Goal: Task Accomplishment & Management: Use online tool/utility

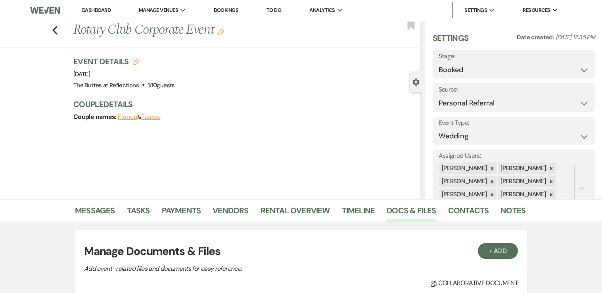
select select "12"
click at [56, 31] on use "button" at bounding box center [54, 30] width 5 height 9
select select "6"
select select "8"
select select "5"
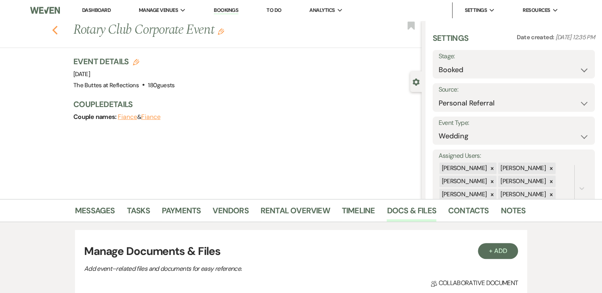
select select "8"
select select "5"
select select "8"
select select "5"
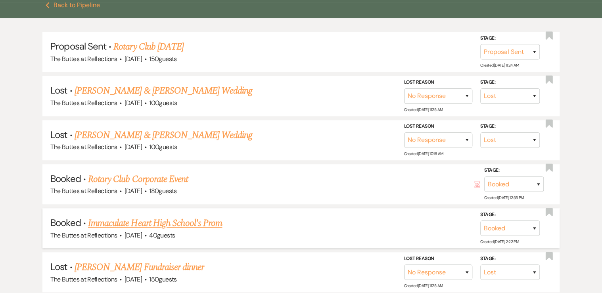
scroll to position [59, 0]
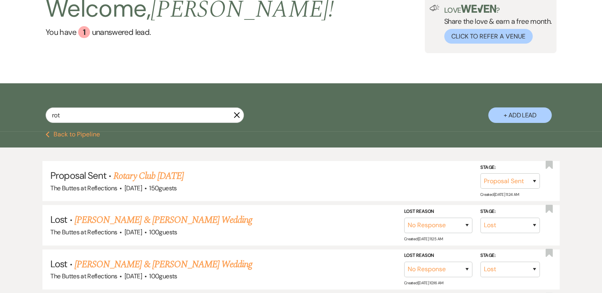
click at [236, 114] on use "button" at bounding box center [237, 115] width 6 height 6
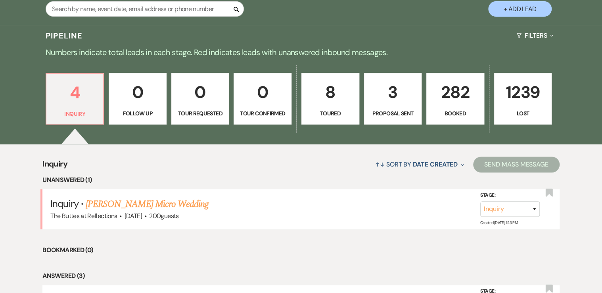
scroll to position [191, 0]
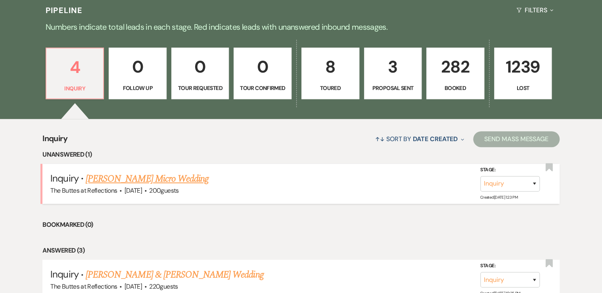
click at [149, 178] on link "Sudhir H Brahmbhatt's Micro Wedding" at bounding box center [147, 179] width 123 height 14
select select "5"
select select "16"
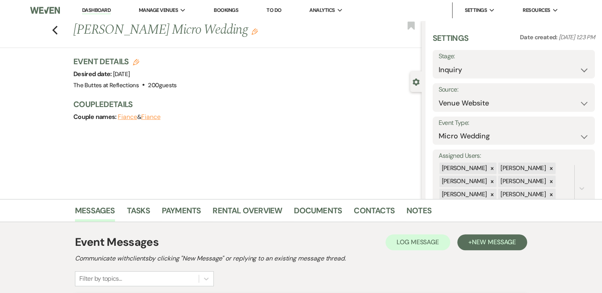
click at [91, 9] on link "Dashboard" at bounding box center [96, 11] width 29 height 8
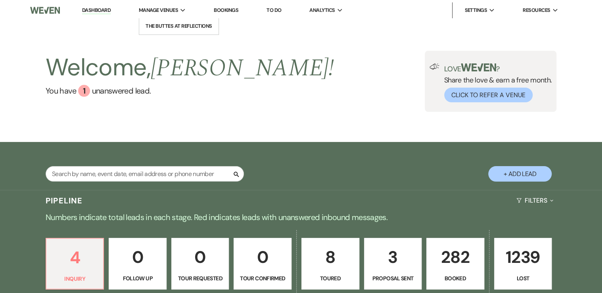
click at [152, 9] on span "Manage Venues" at bounding box center [158, 10] width 39 height 8
click at [168, 25] on li "The Buttes at Reflections" at bounding box center [178, 26] width 71 height 8
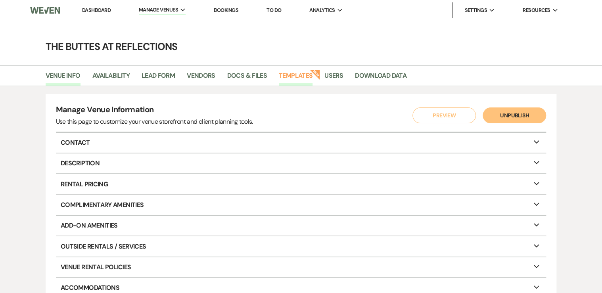
click at [293, 75] on link "Templates" at bounding box center [296, 78] width 34 height 15
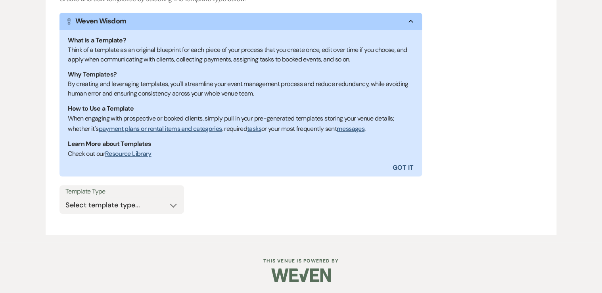
scroll to position [133, 0]
click at [119, 209] on select "Select template type... Task List Message Templates Payment Plan Inventory Item…" at bounding box center [121, 205] width 113 height 15
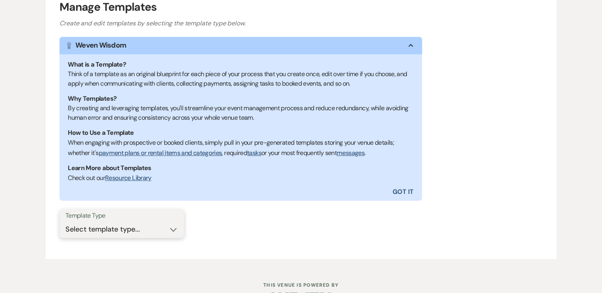
scroll to position [102, 0]
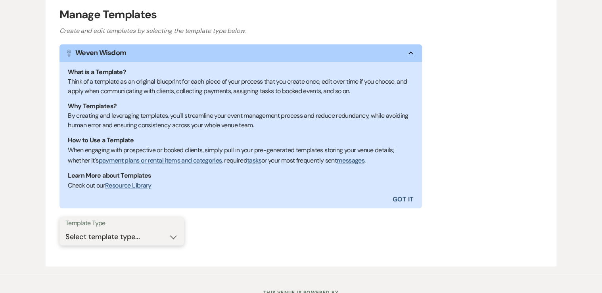
click at [120, 233] on select "Select template type... Task List Message Templates Payment Plan Inventory Item…" at bounding box center [121, 236] width 113 height 15
select select "Message Templates"
click at [65, 229] on select "Select template type... Task List Message Templates Payment Plan Inventory Item…" at bounding box center [121, 236] width 113 height 15
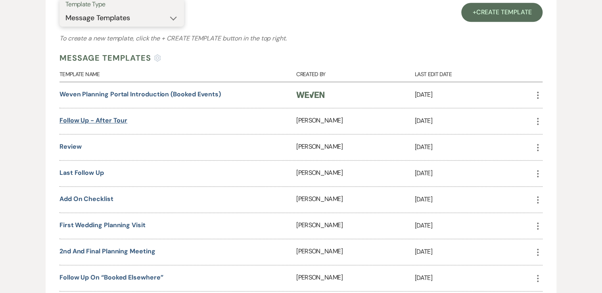
scroll to position [324, 0]
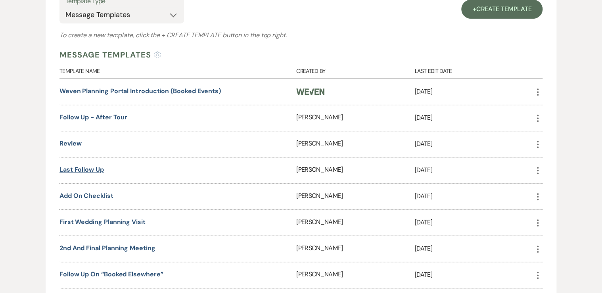
click at [93, 168] on link "Last follow up" at bounding box center [82, 170] width 44 height 8
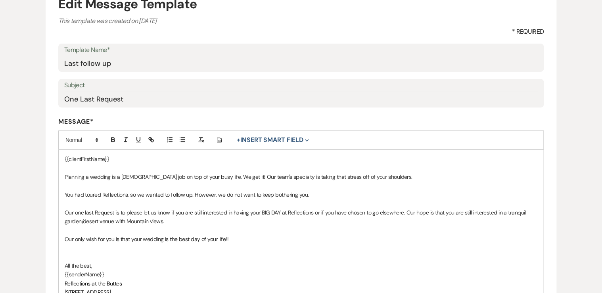
scroll to position [127, 0]
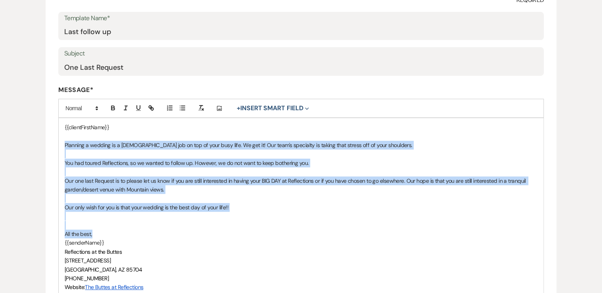
drag, startPoint x: 64, startPoint y: 143, endPoint x: 113, endPoint y: 233, distance: 103.0
click at [113, 233] on div "{{clientFirstName}} Planning a wedding is a [DEMOGRAPHIC_DATA] job on top of yo…" at bounding box center [301, 207] width 485 height 178
copy div "Planning a wedding is a [DEMOGRAPHIC_DATA] job on top of your busy life. We get…"
